Goal: Information Seeking & Learning: Learn about a topic

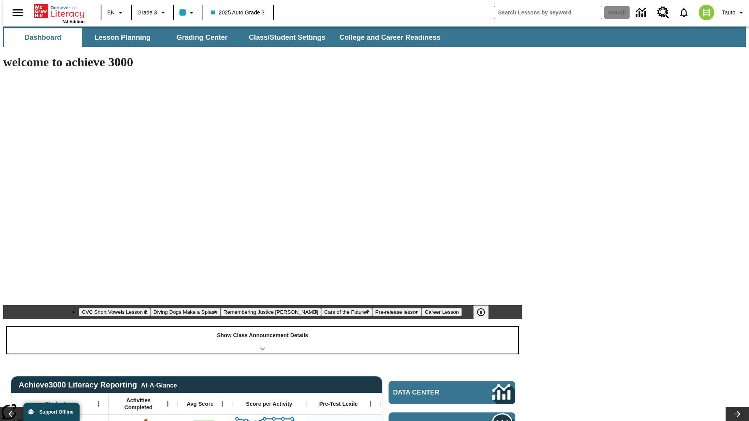
click at [263, 327] on div "Show Class Announcement Details" at bounding box center [262, 340] width 511 height 27
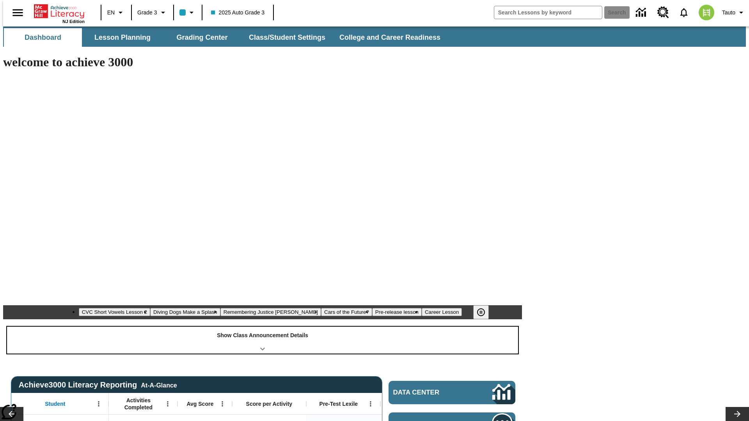
click at [263, 327] on div "Show Class Announcement Details" at bounding box center [262, 340] width 511 height 27
